Goal: Task Accomplishment & Management: Use online tool/utility

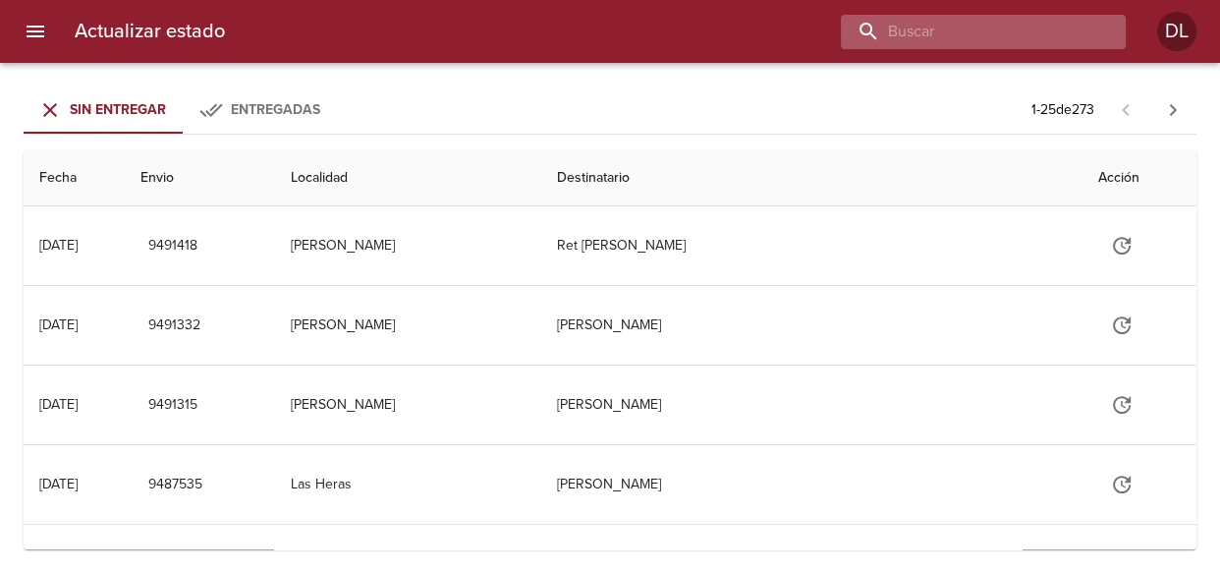
click at [1003, 36] on input "buscar" at bounding box center [966, 32] width 251 height 34
type input "[PERSON_NAME]"
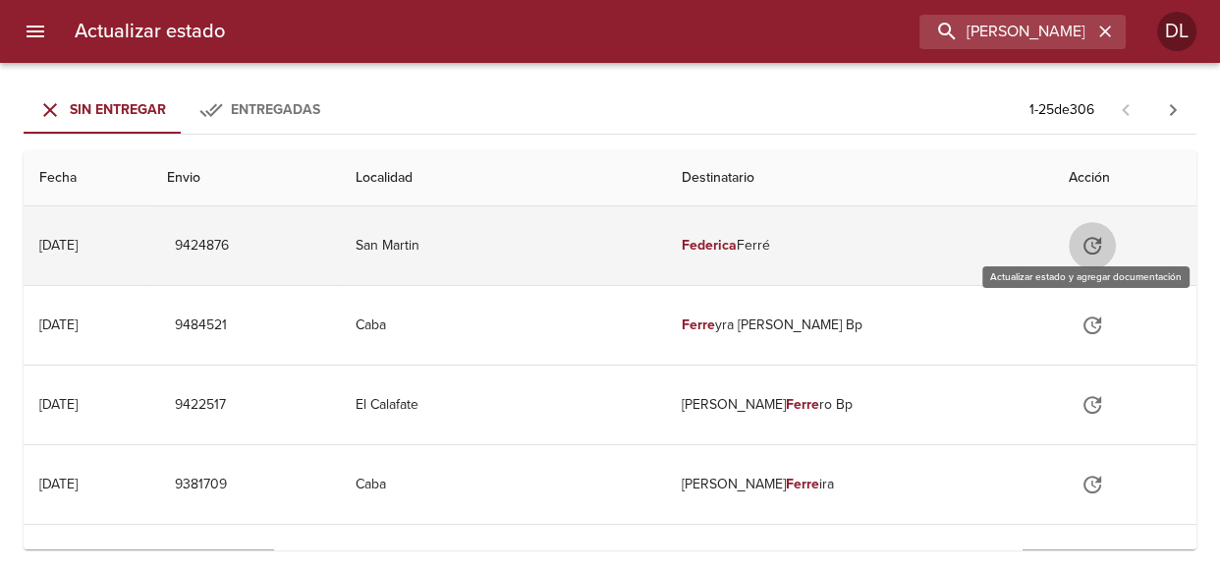
click at [1093, 238] on icon "Tabla de envíos del cliente" at bounding box center [1093, 246] width 24 height 24
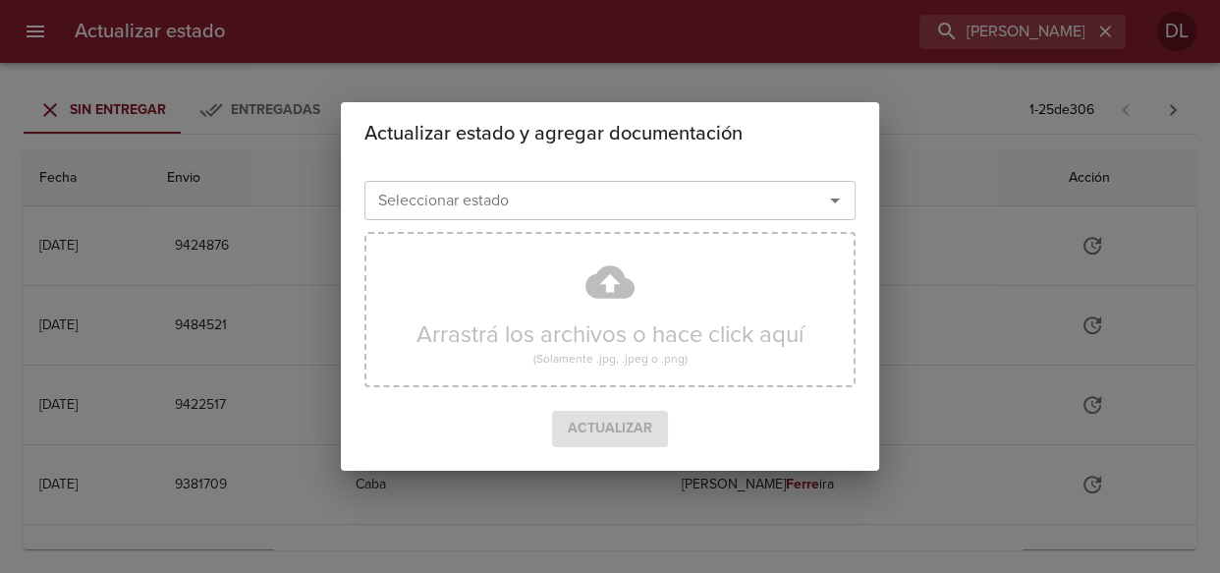
click at [837, 200] on icon "Abrir" at bounding box center [835, 201] width 24 height 24
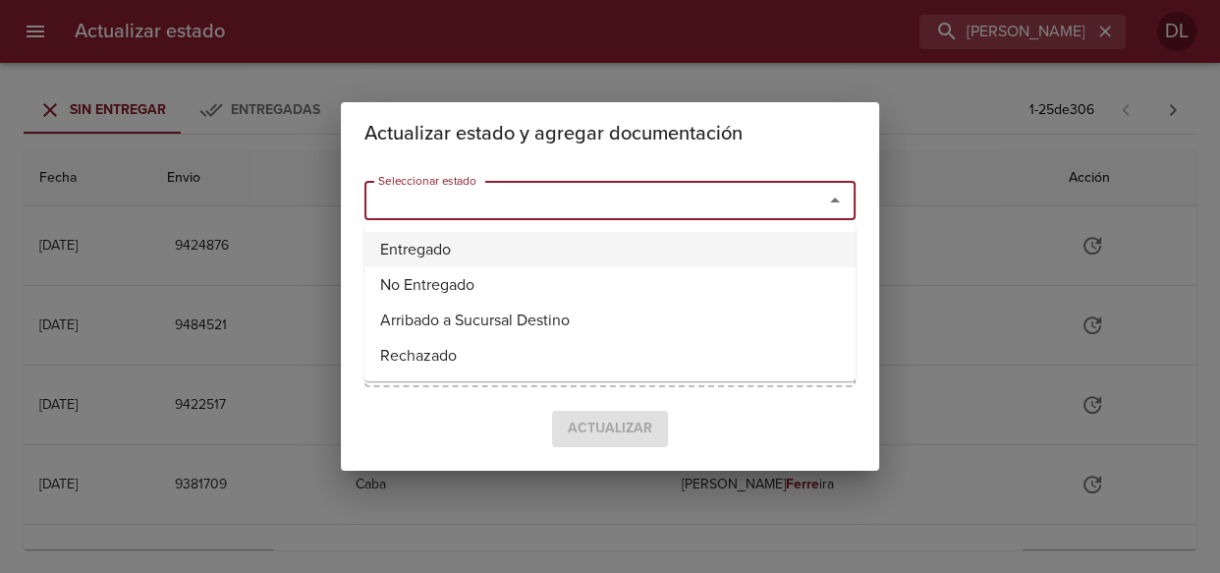
click at [770, 247] on li "Entregado" at bounding box center [609, 249] width 491 height 35
type input "Entregado"
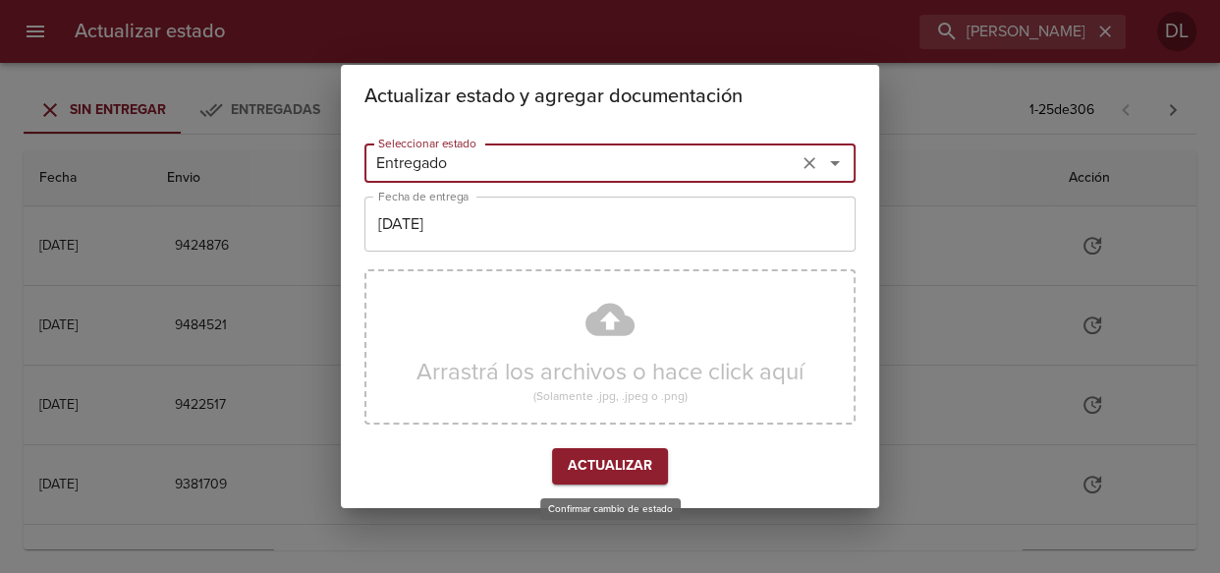
click at [607, 467] on span "Actualizar" at bounding box center [610, 466] width 84 height 25
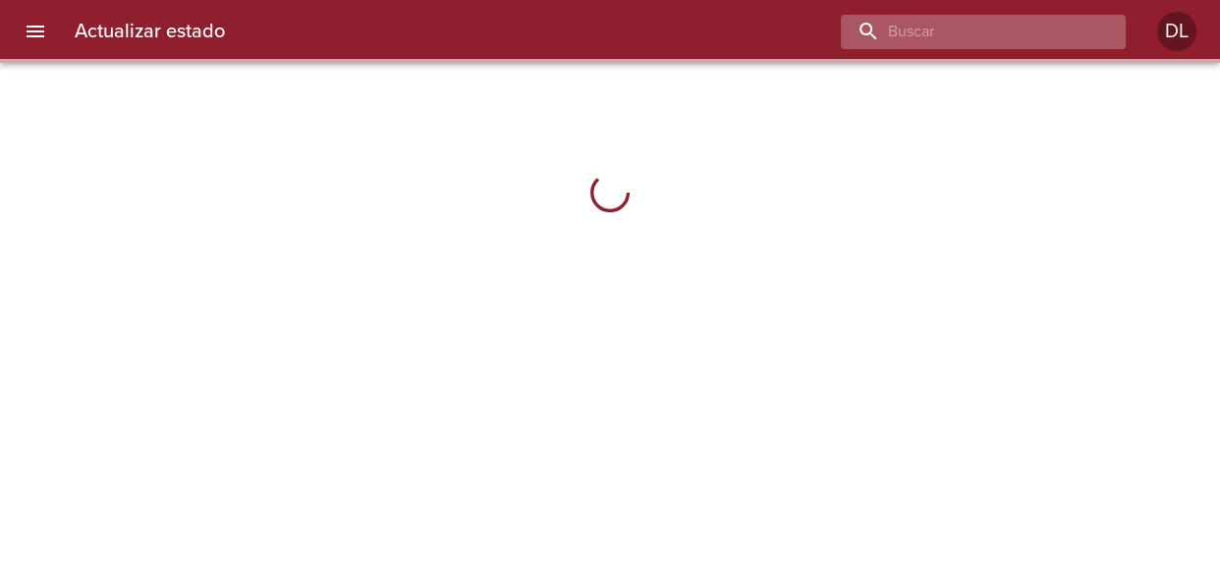
click at [981, 34] on input "buscar" at bounding box center [966, 32] width 251 height 34
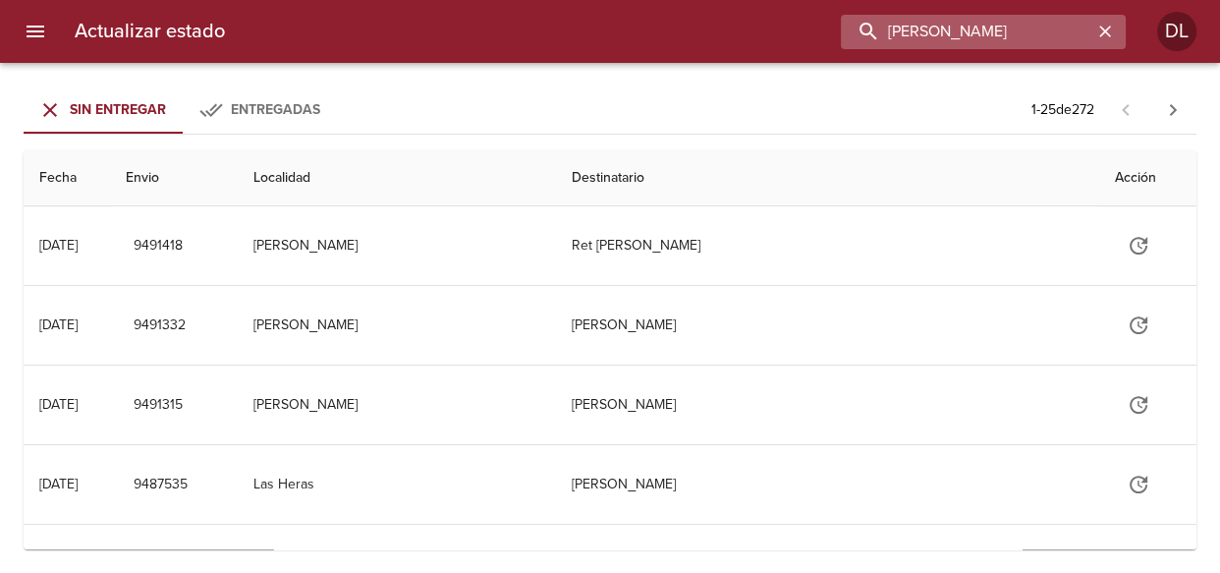
type input "[PERSON_NAME]"
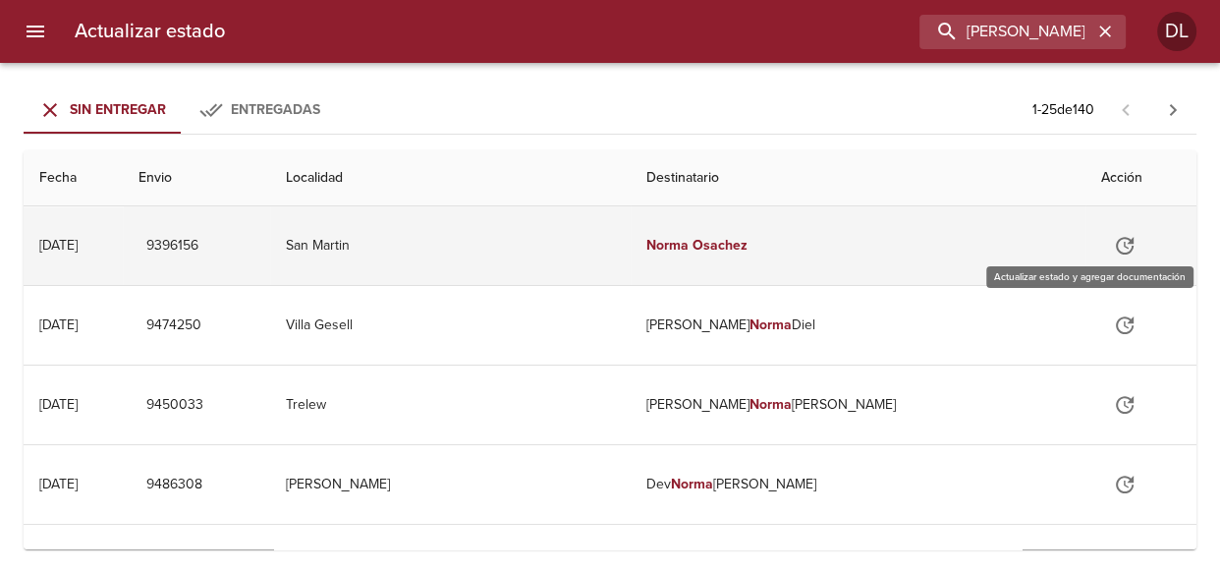
click at [1116, 253] on icon "Tabla de envíos del cliente" at bounding box center [1125, 246] width 18 height 18
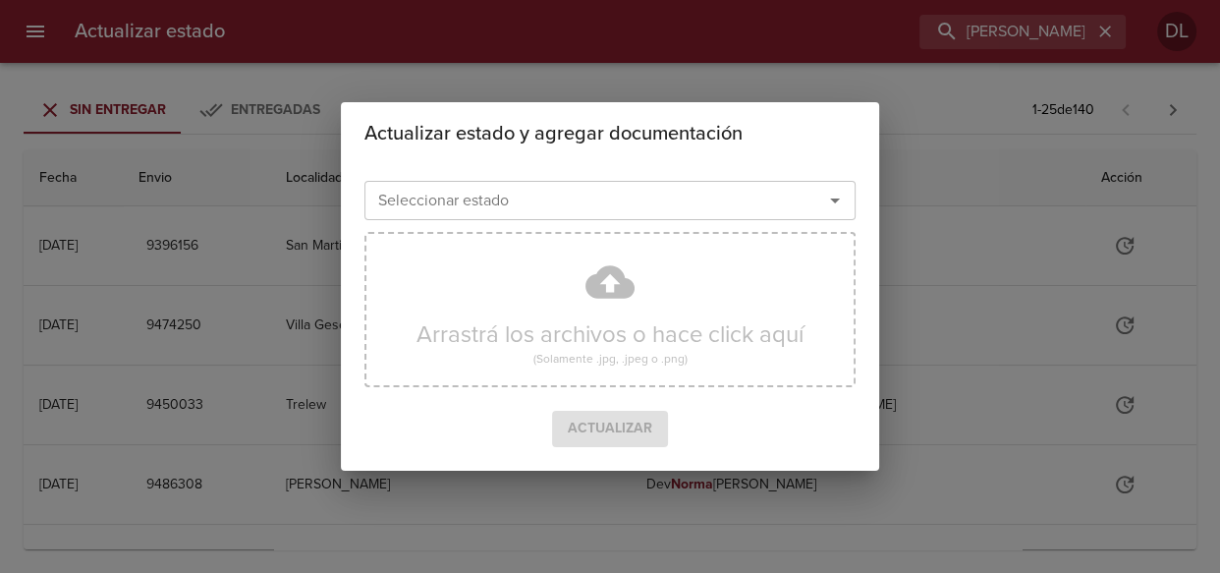
click at [838, 202] on icon "Abrir" at bounding box center [835, 201] width 24 height 24
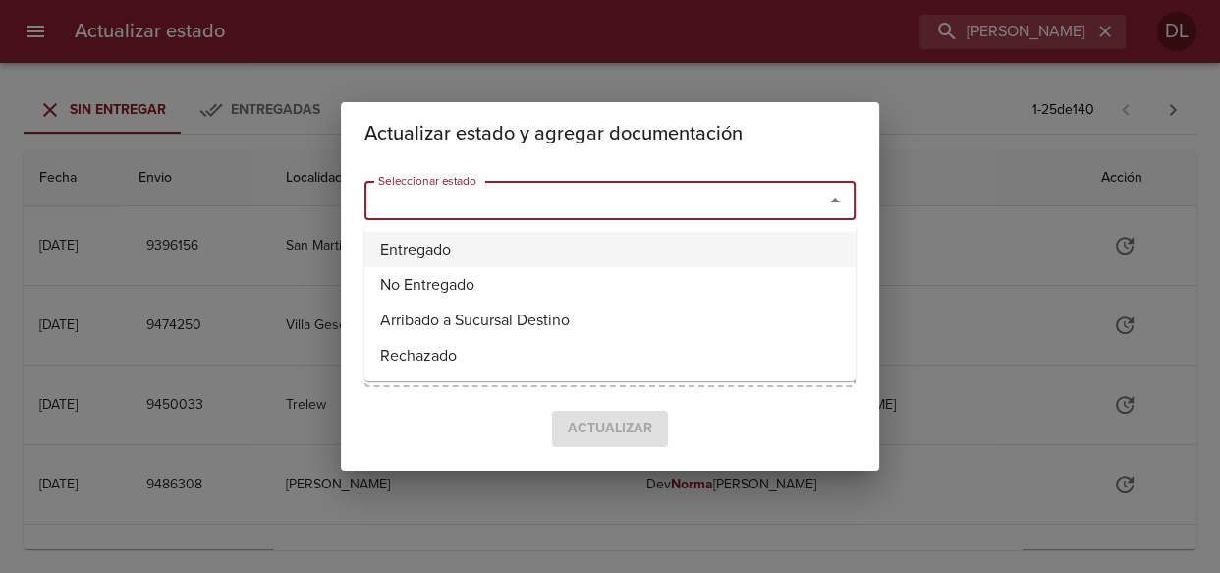
click at [764, 254] on li "Entregado" at bounding box center [609, 249] width 491 height 35
type input "Entregado"
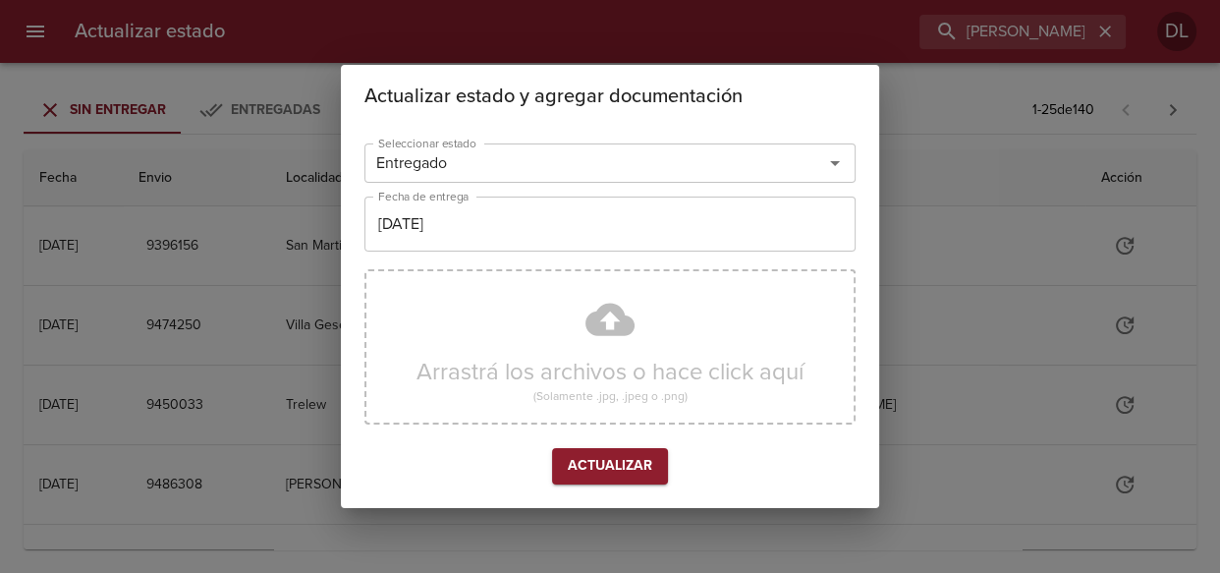
click at [623, 483] on div "Seleccionar estado Entregado Seleccionar estado Fecha de entrega 12/08/2025 Fec…" at bounding box center [609, 318] width 491 height 364
click at [626, 471] on span "Actualizar" at bounding box center [610, 466] width 84 height 25
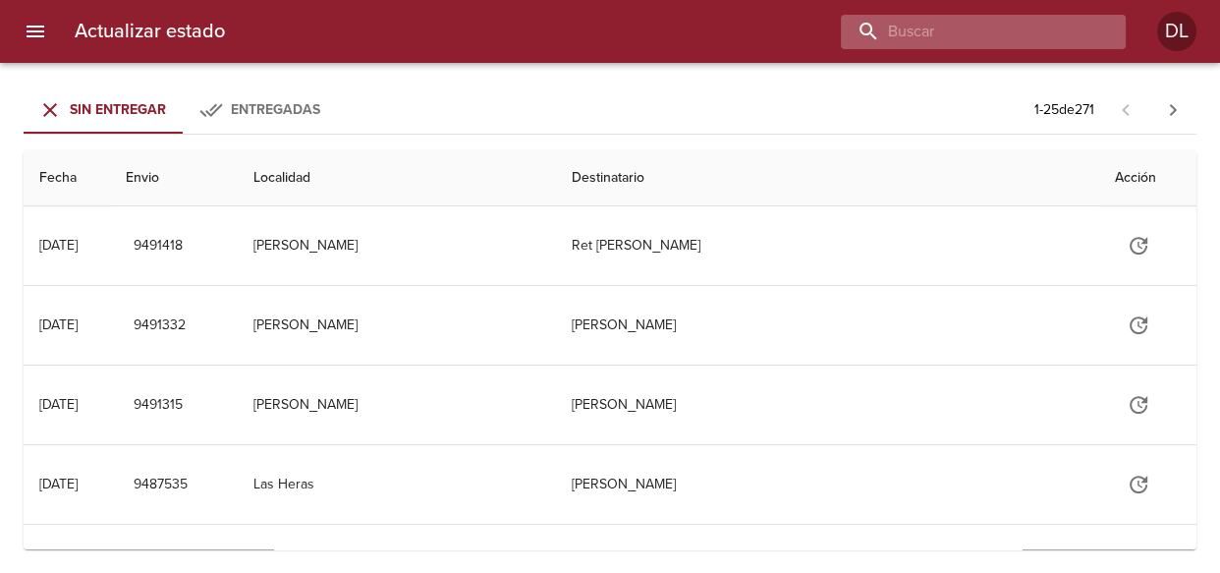
click at [973, 37] on input "buscar" at bounding box center [966, 32] width 251 height 34
type input "9436910"
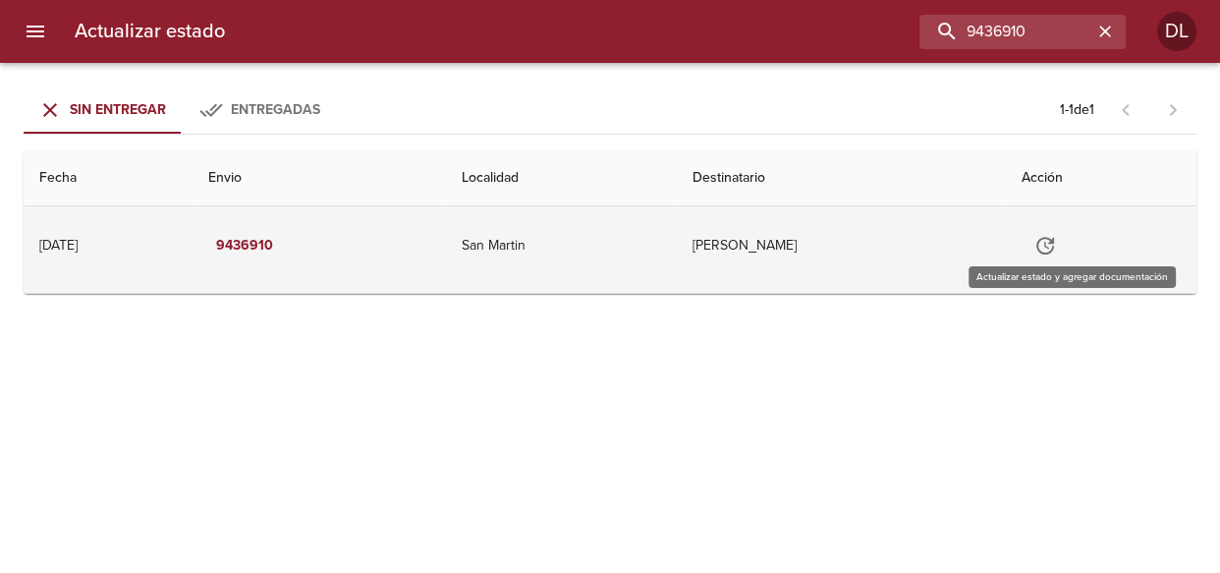
click at [1057, 248] on icon "Tabla de envíos del cliente" at bounding box center [1045, 246] width 24 height 24
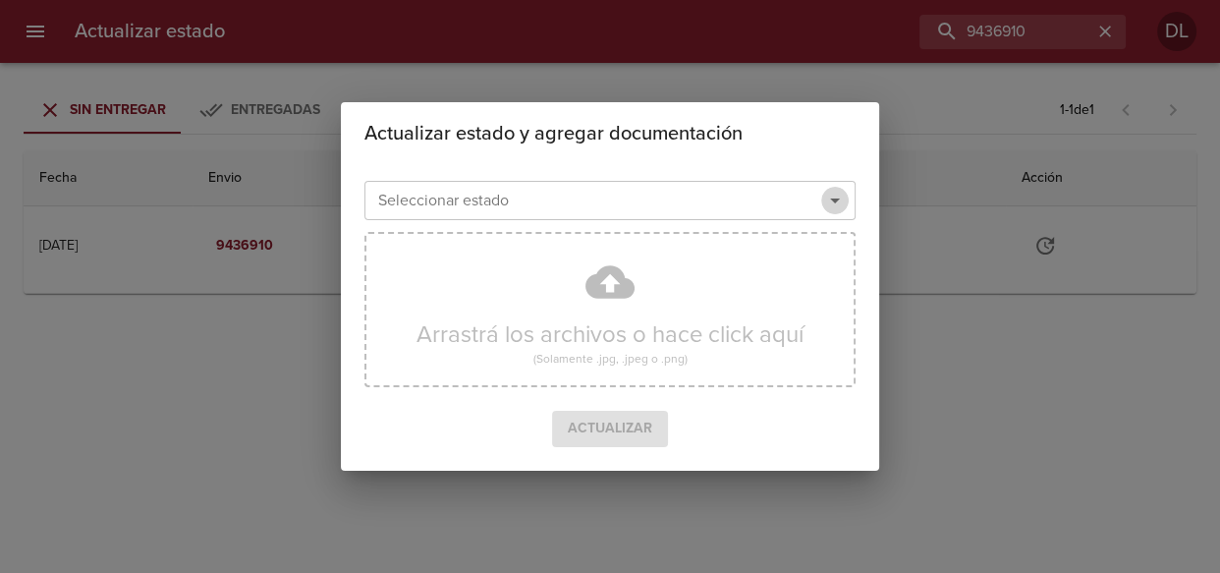
click at [823, 202] on icon "Abrir" at bounding box center [835, 201] width 24 height 24
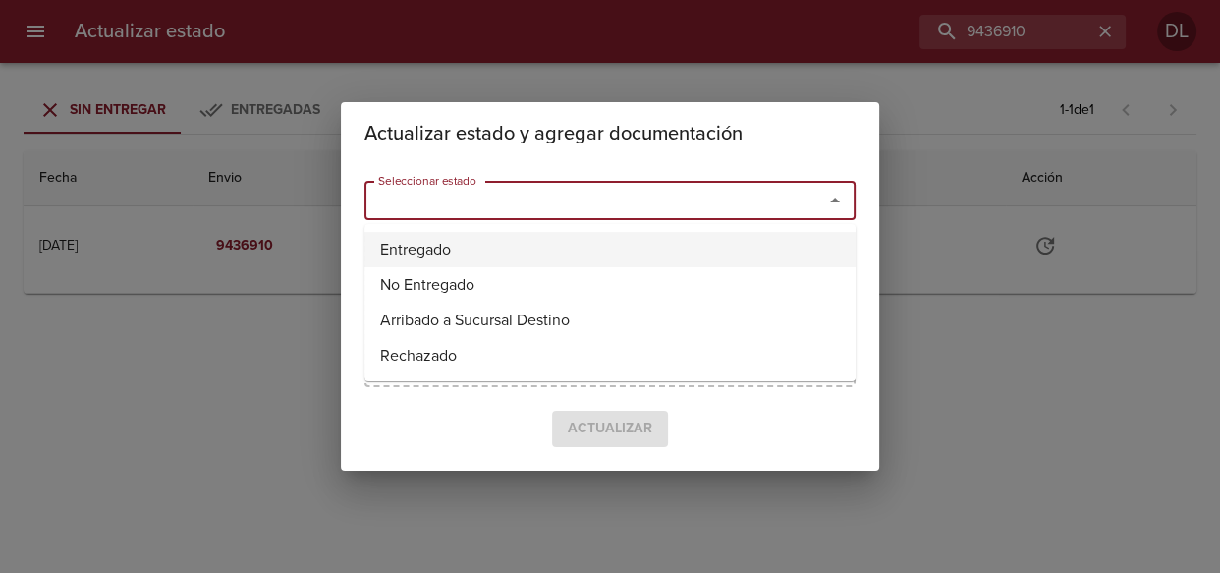
click at [727, 257] on li "Entregado" at bounding box center [609, 249] width 491 height 35
type input "Entregado"
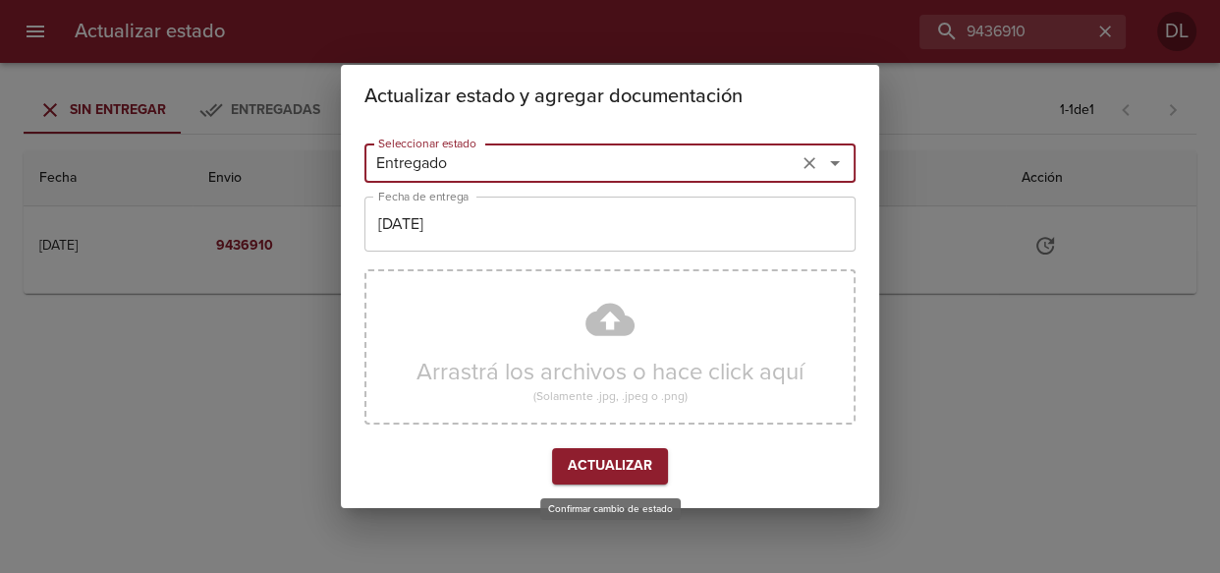
click at [625, 459] on span "Actualizar" at bounding box center [610, 466] width 84 height 25
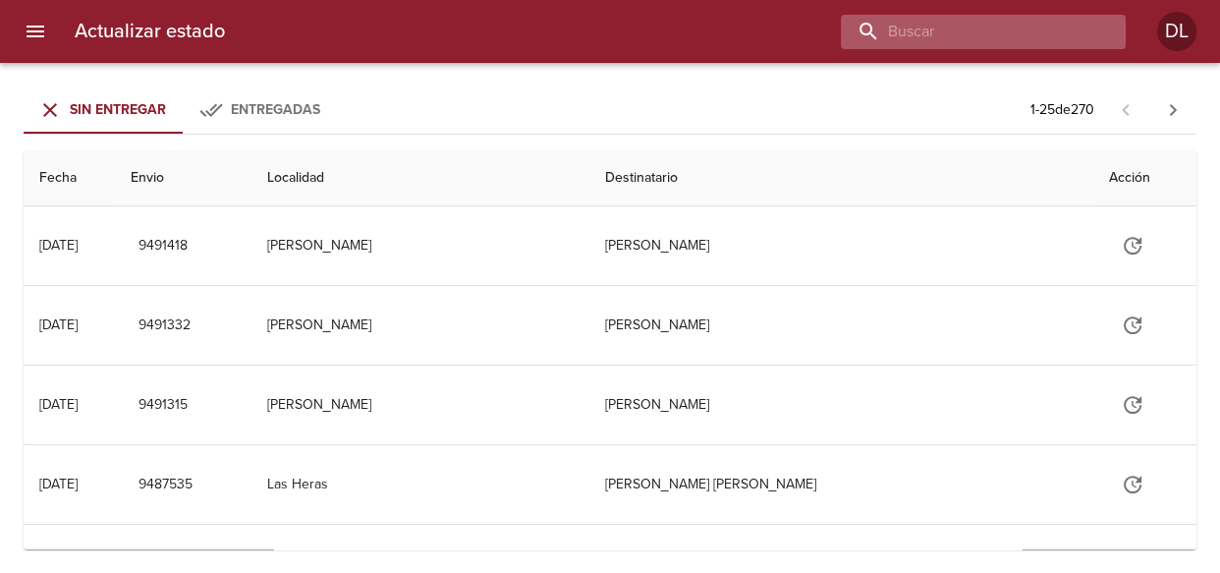
click at [1001, 32] on input "buscar" at bounding box center [966, 32] width 251 height 34
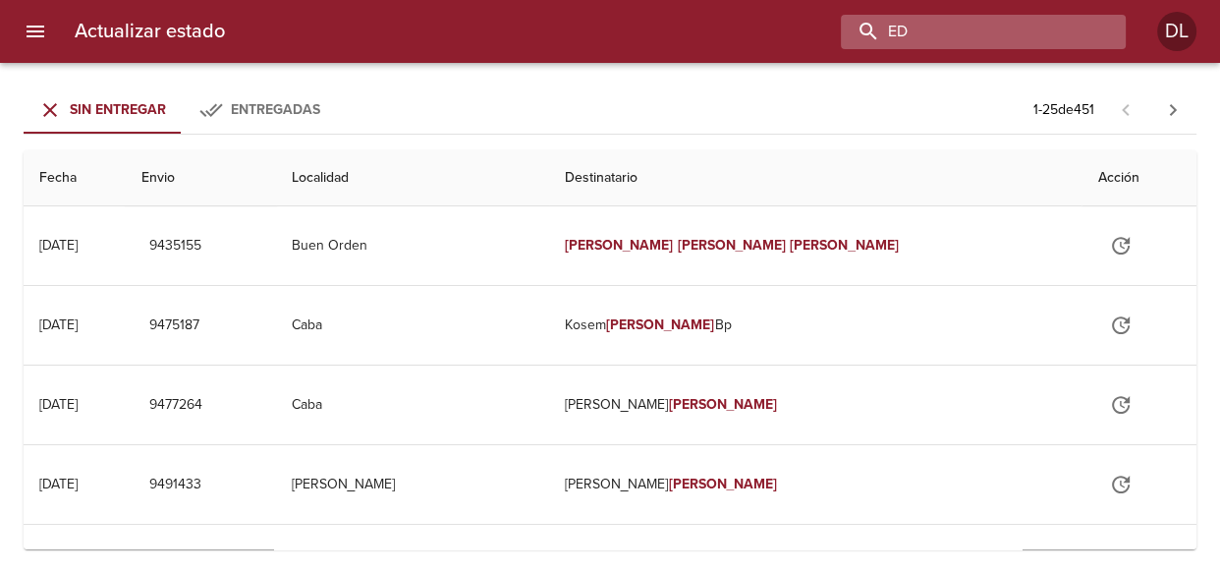
type input "E"
type input "262544"
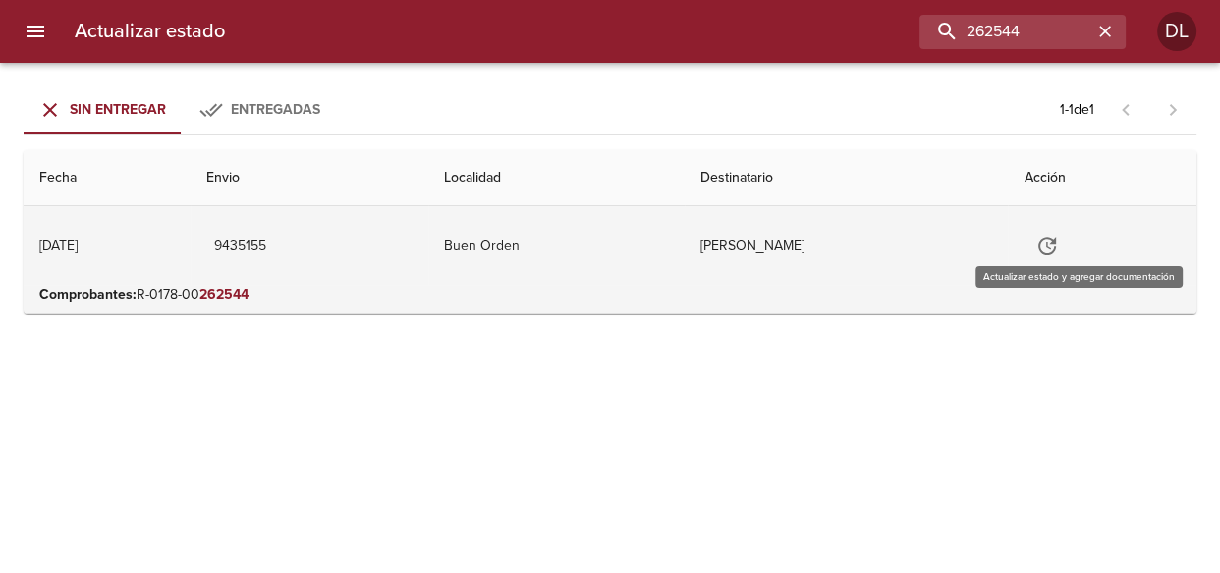
click at [1059, 245] on icon "Tabla de envíos del cliente" at bounding box center [1047, 246] width 24 height 24
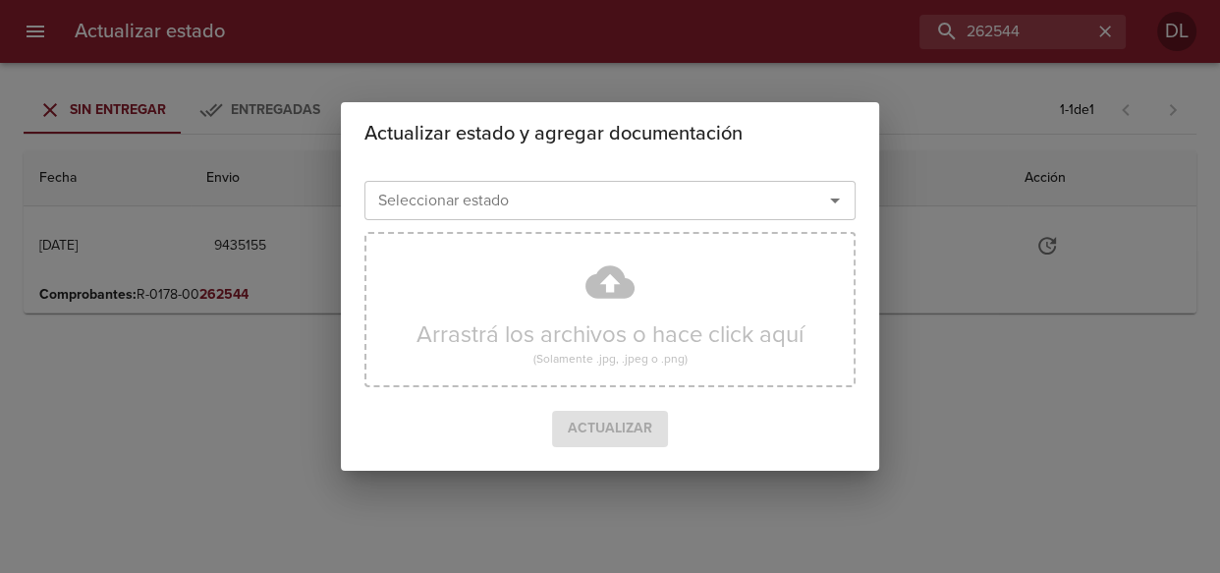
click at [823, 201] on icon "Abrir" at bounding box center [835, 201] width 24 height 24
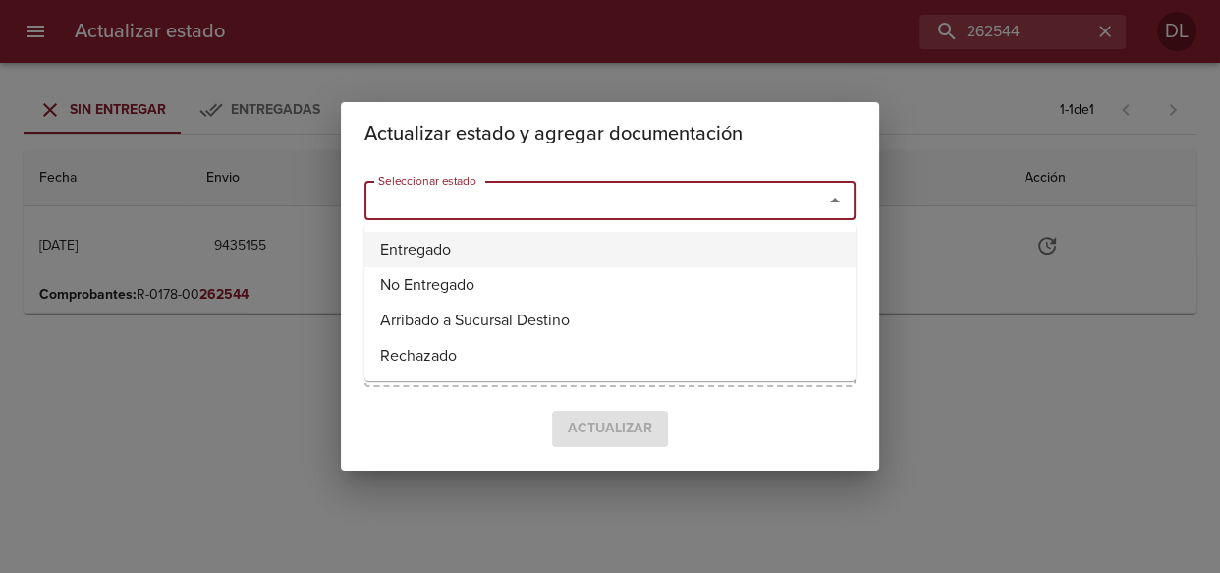
click at [729, 256] on li "Entregado" at bounding box center [609, 249] width 491 height 35
type input "Entregado"
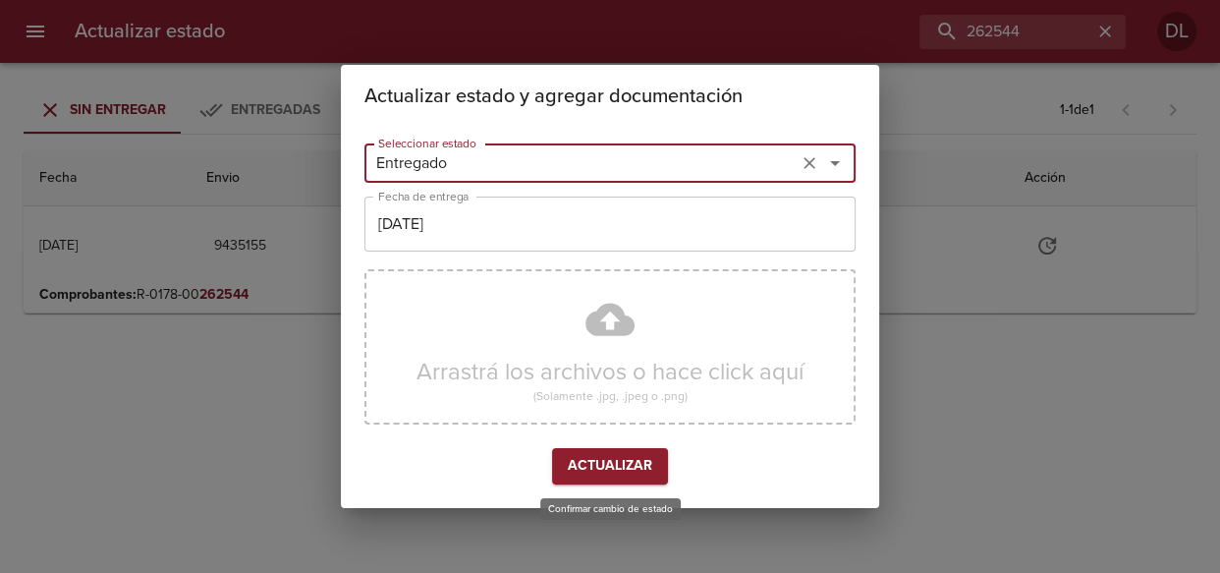
click at [629, 467] on span "Actualizar" at bounding box center [610, 466] width 84 height 25
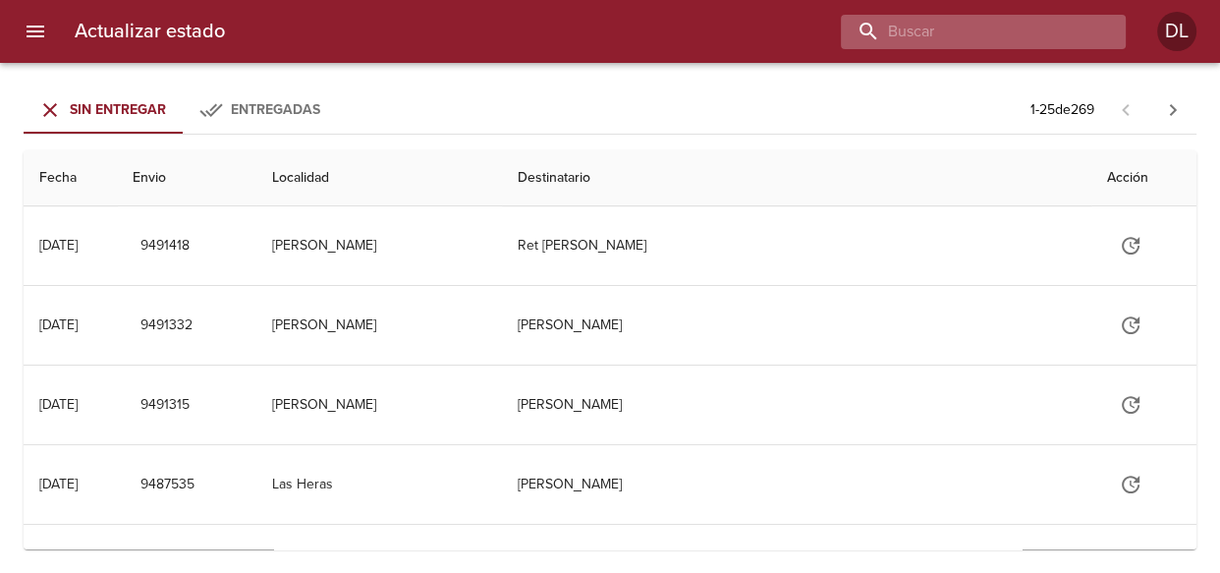
click at [1035, 39] on input "buscar" at bounding box center [966, 32] width 251 height 34
type input "DANTE ASTORGA"
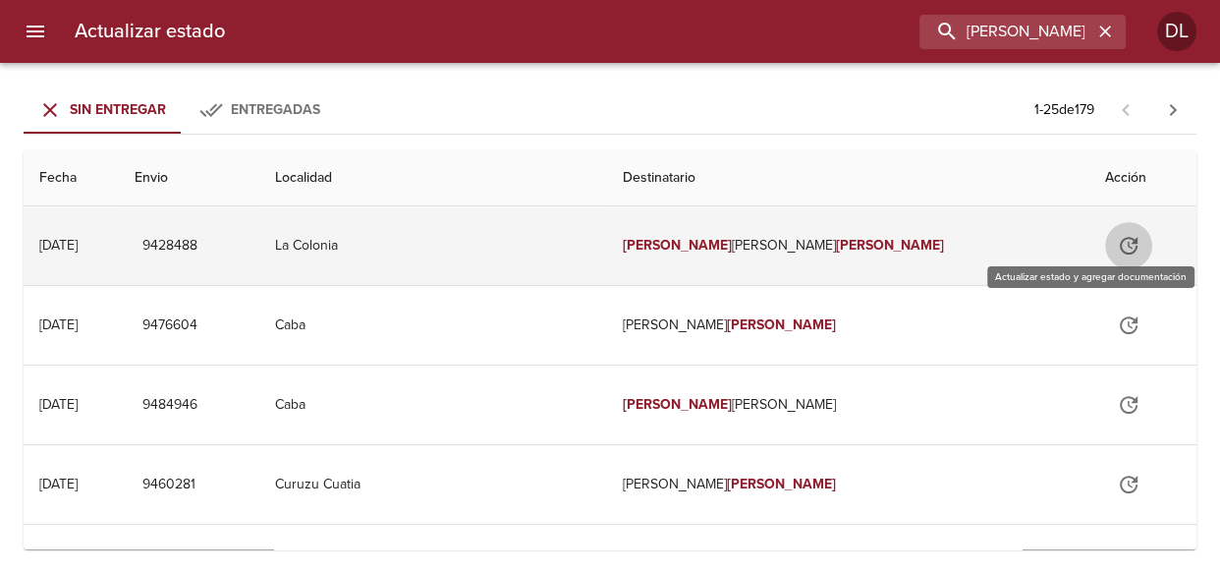
click at [1117, 234] on icon "Tabla de envíos del cliente" at bounding box center [1129, 246] width 24 height 24
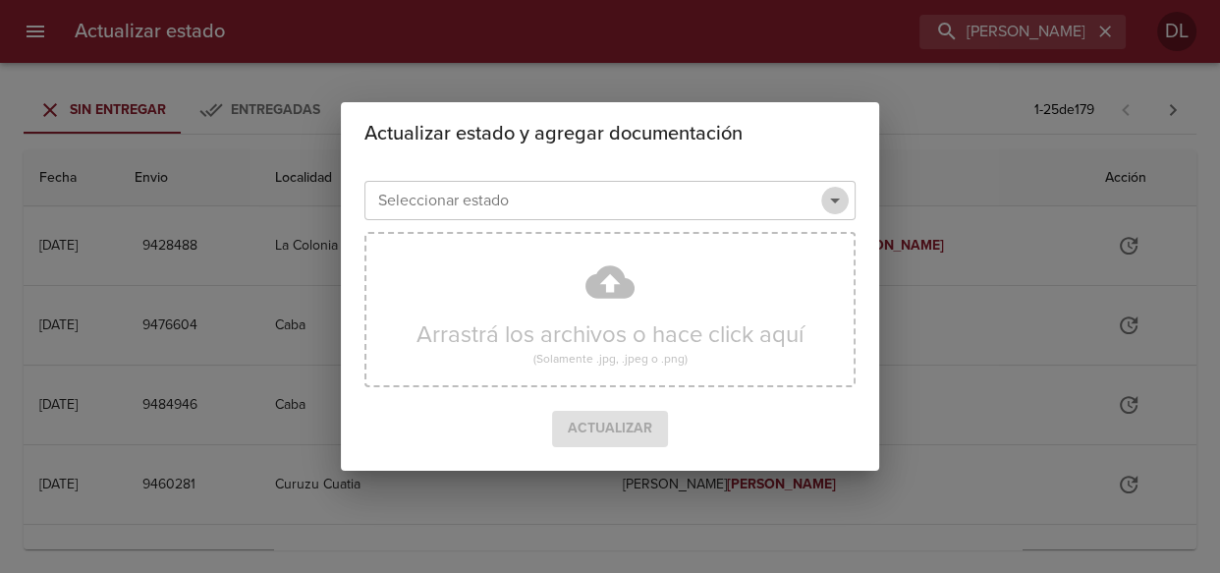
click at [831, 198] on icon "Abrir" at bounding box center [835, 200] width 10 height 5
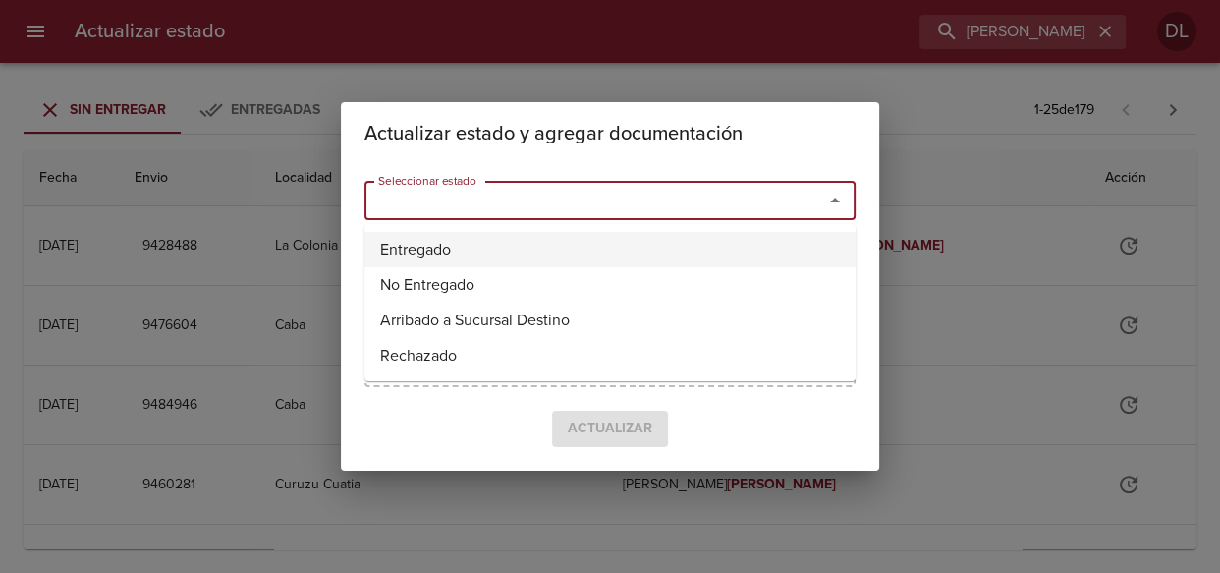
click at [742, 255] on li "Entregado" at bounding box center [609, 249] width 491 height 35
type input "Entregado"
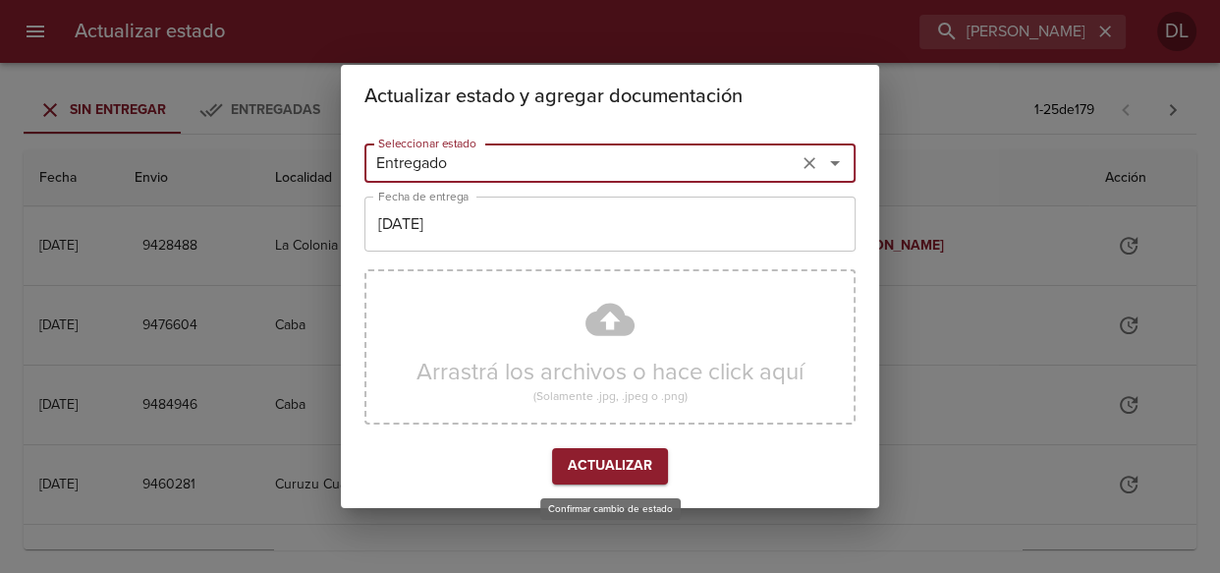
click at [597, 451] on button "Actualizar" at bounding box center [610, 466] width 116 height 36
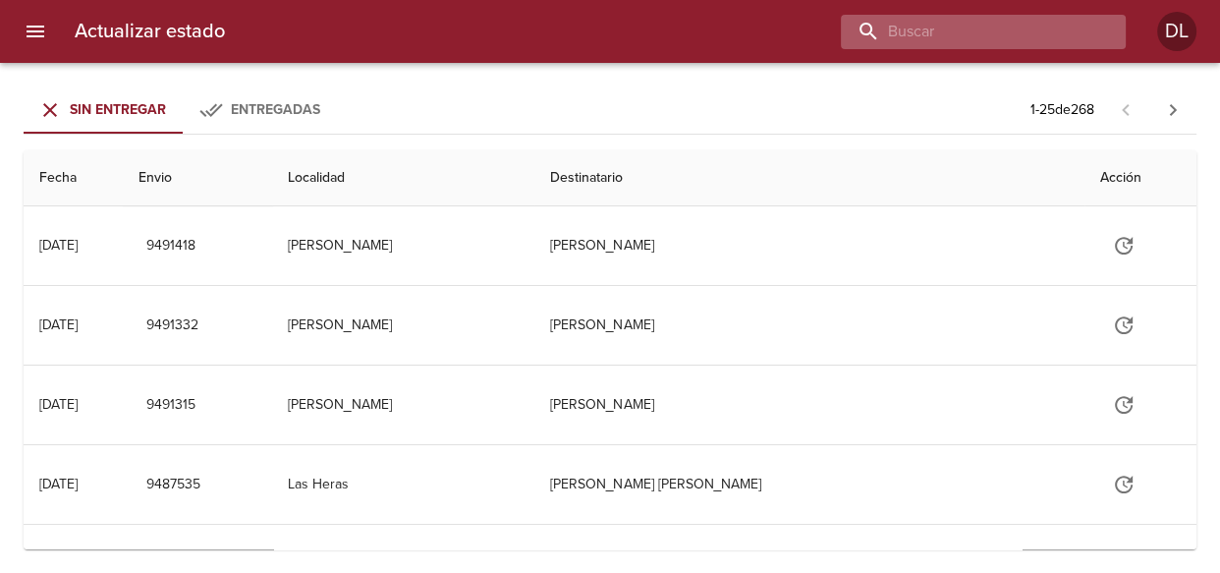
click at [1061, 45] on input "buscar" at bounding box center [966, 32] width 251 height 34
type input "[PERSON_NAME]"
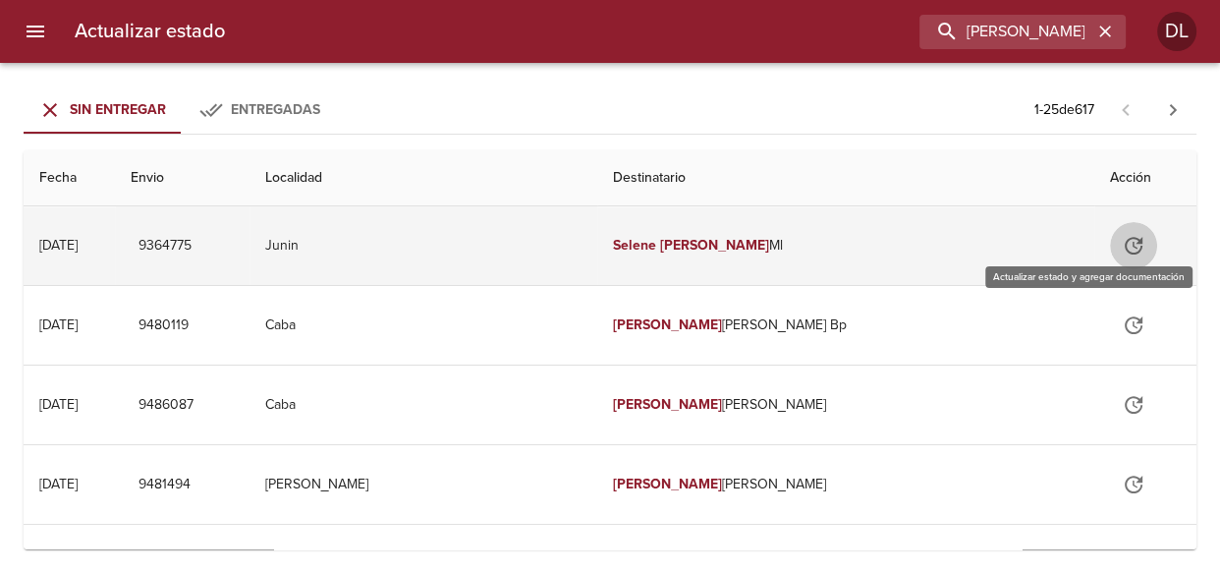
click at [1122, 245] on icon "Tabla de envíos del cliente" at bounding box center [1134, 246] width 24 height 24
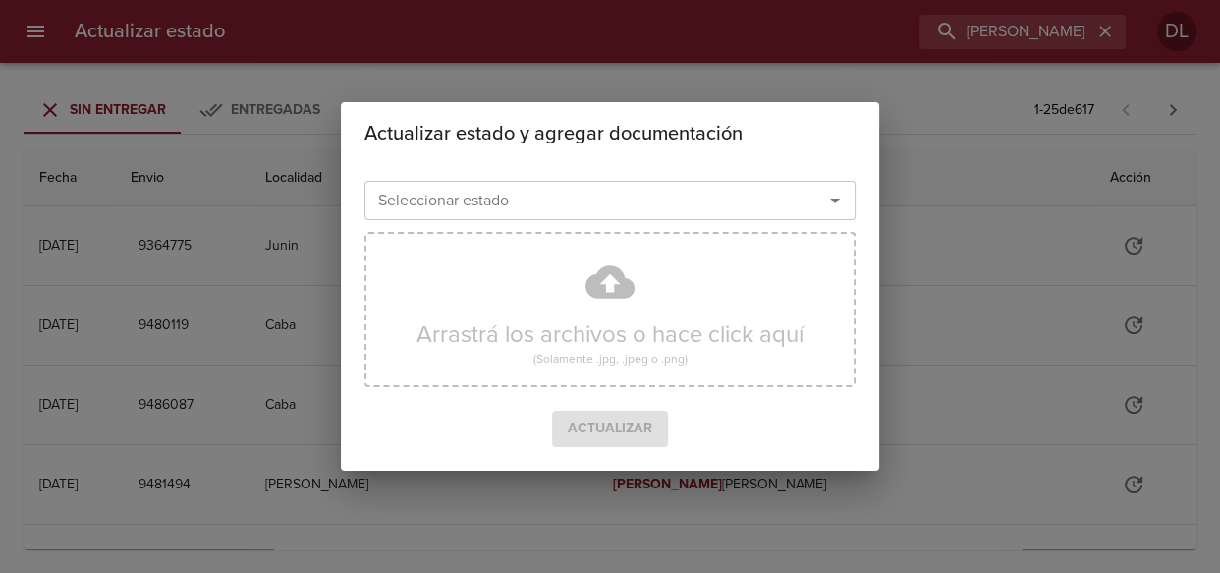
click at [820, 192] on div at bounding box center [821, 201] width 51 height 28
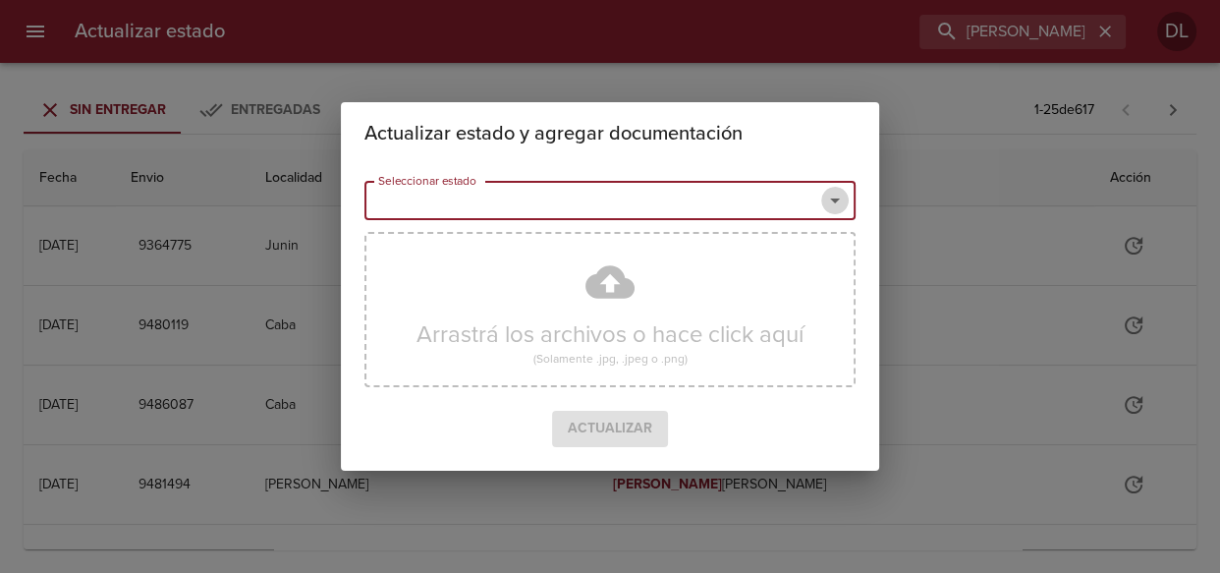
click at [835, 202] on icon "Abrir" at bounding box center [835, 201] width 24 height 24
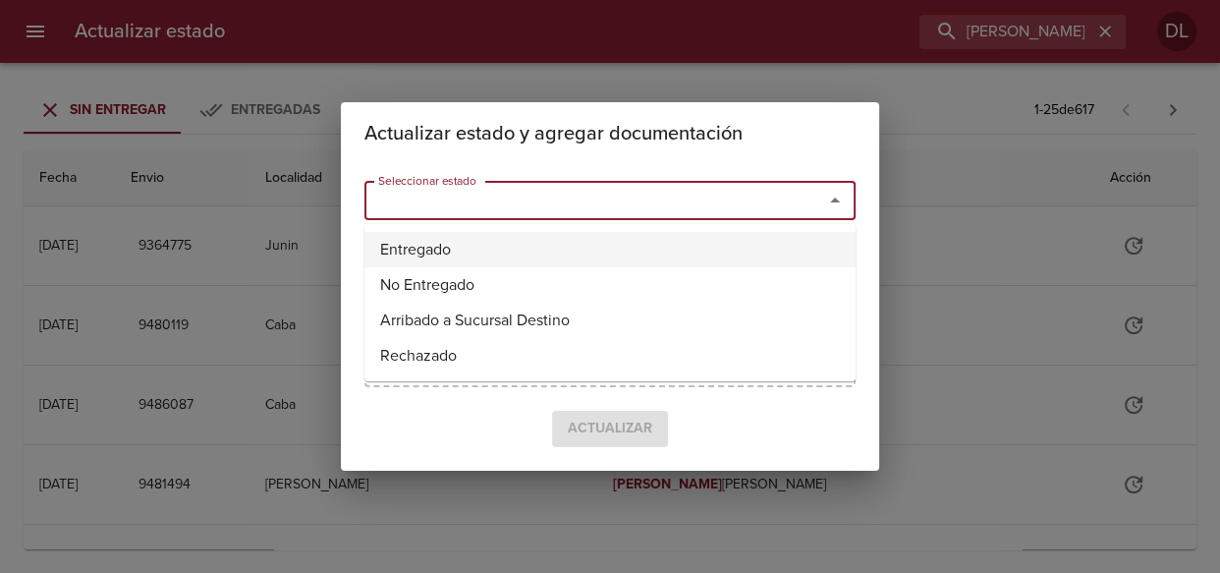
click at [786, 265] on li "Entregado" at bounding box center [609, 249] width 491 height 35
type input "Entregado"
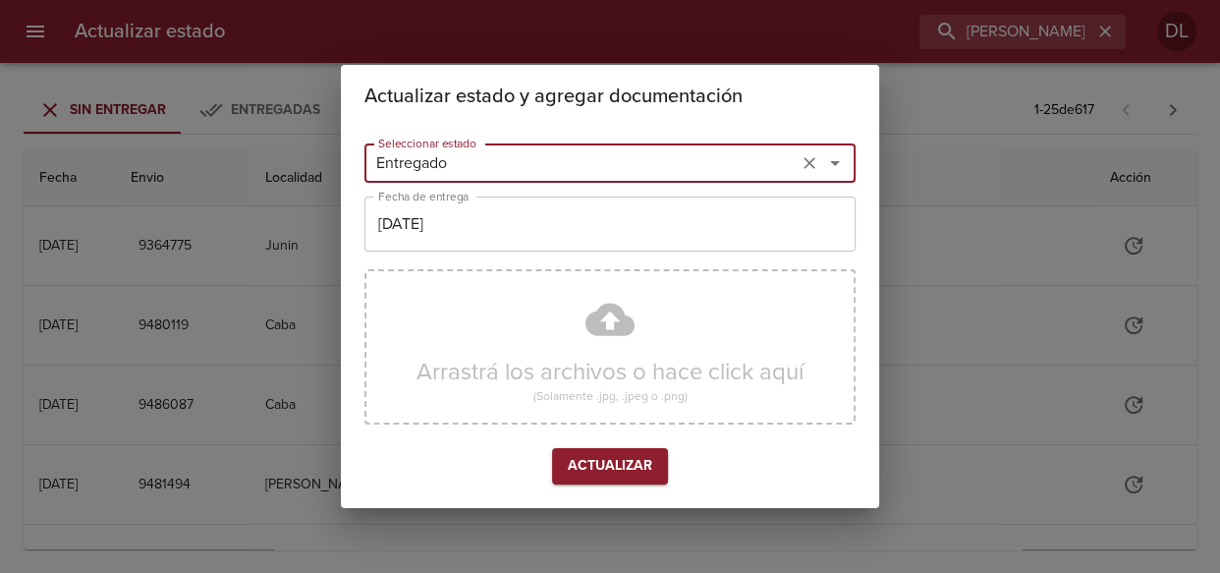
click at [618, 458] on span "Actualizar" at bounding box center [610, 466] width 84 height 25
